Goal: Navigation & Orientation: Find specific page/section

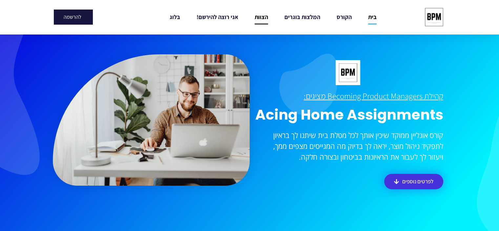
click at [261, 17] on link "הצוות" at bounding box center [261, 17] width 13 height 15
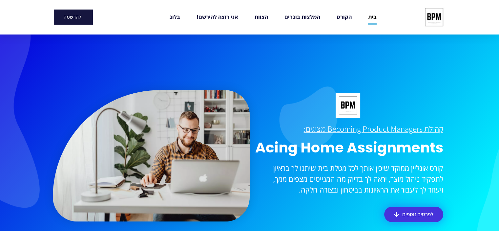
drag, startPoint x: 401, startPoint y: 113, endPoint x: 394, endPoint y: 30, distance: 83.4
click at [437, 18] on img at bounding box center [434, 17] width 24 height 24
click at [171, 20] on link "בלוג" at bounding box center [175, 17] width 11 height 15
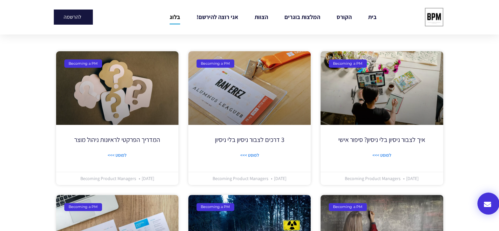
scroll to position [131, 0]
